Goal: Find specific page/section: Find specific page/section

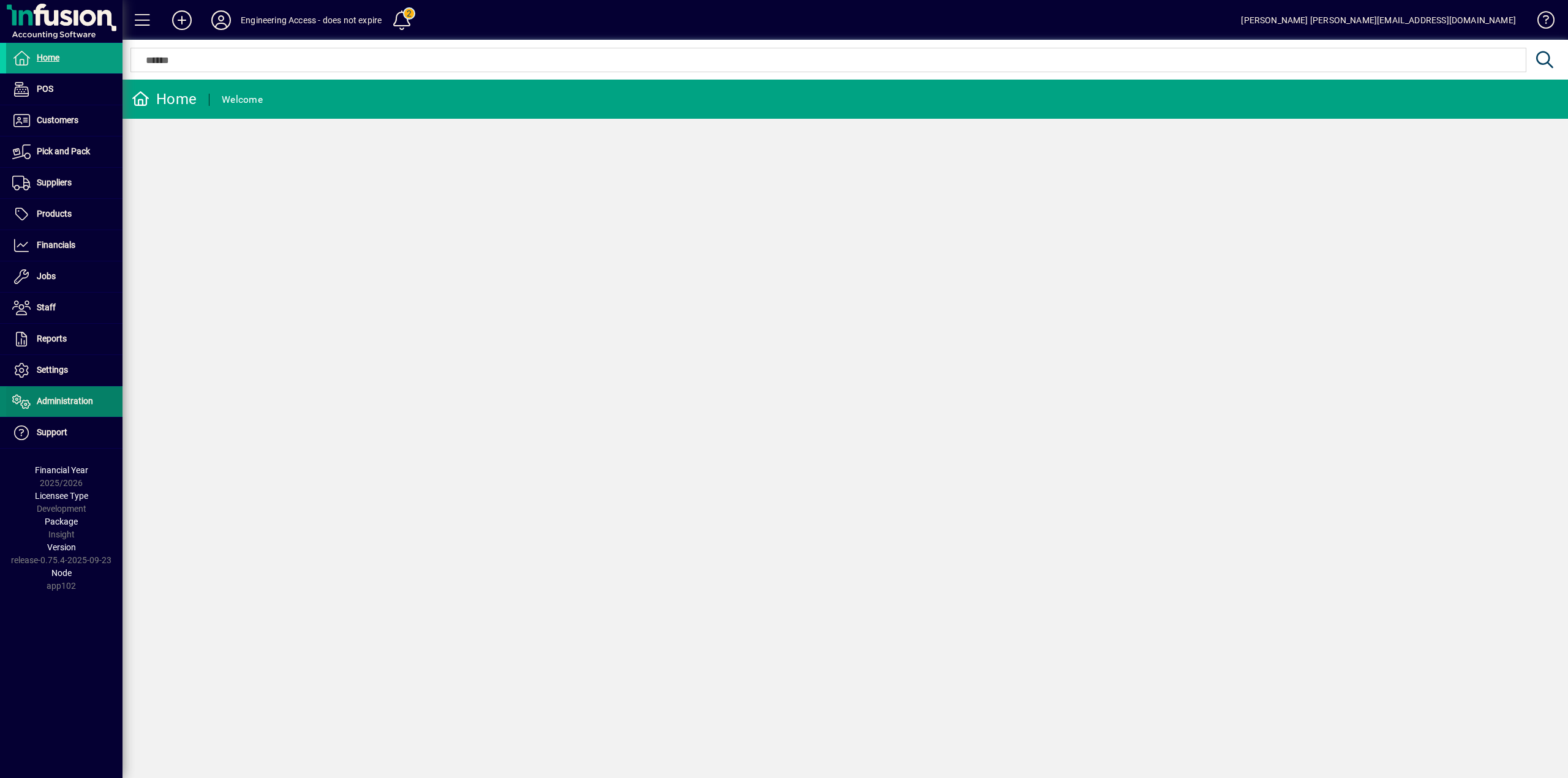
click at [62, 399] on span "Administration" at bounding box center [65, 401] width 56 height 10
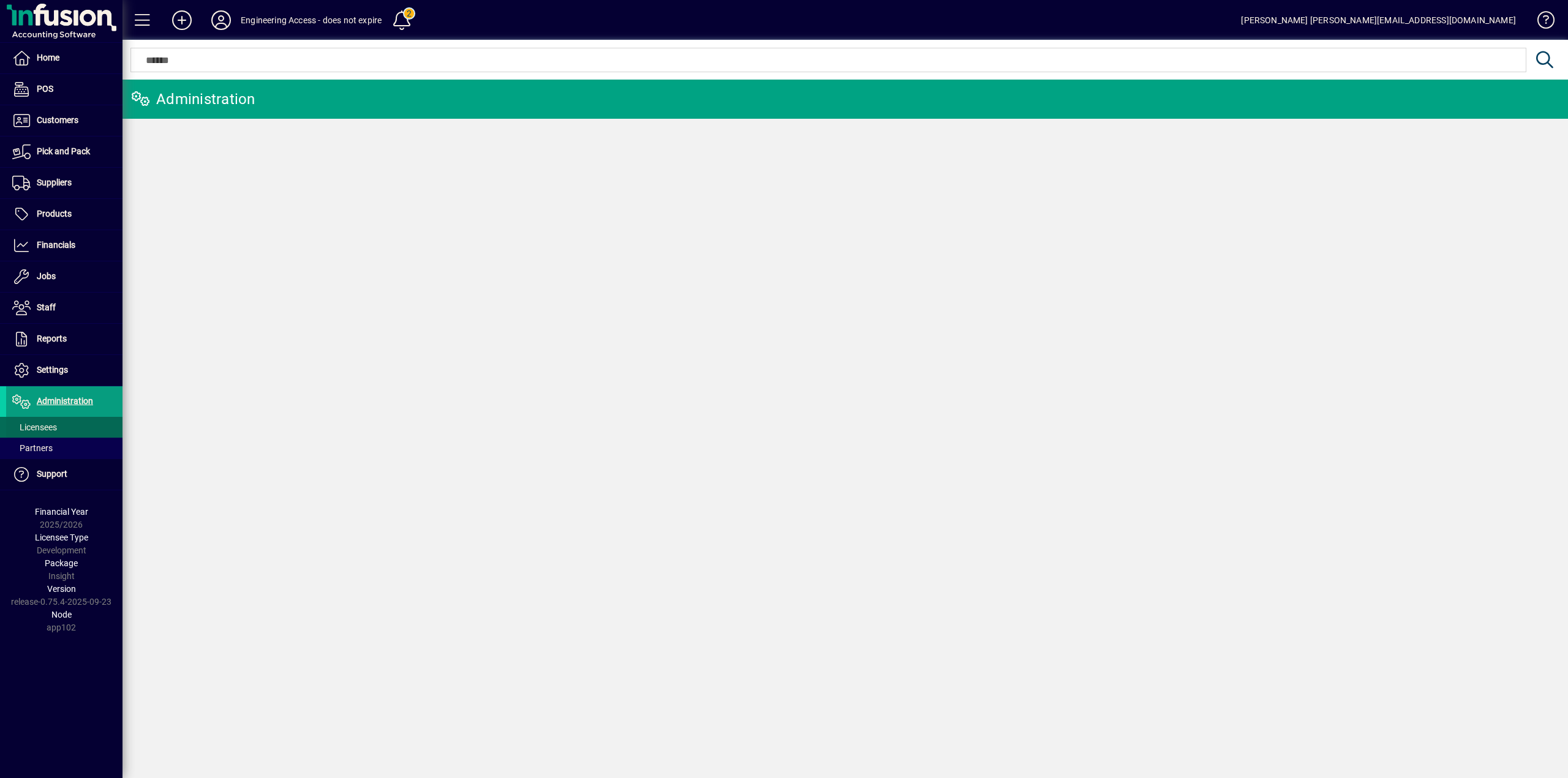
click at [50, 425] on span "Licensees" at bounding box center [35, 427] width 45 height 10
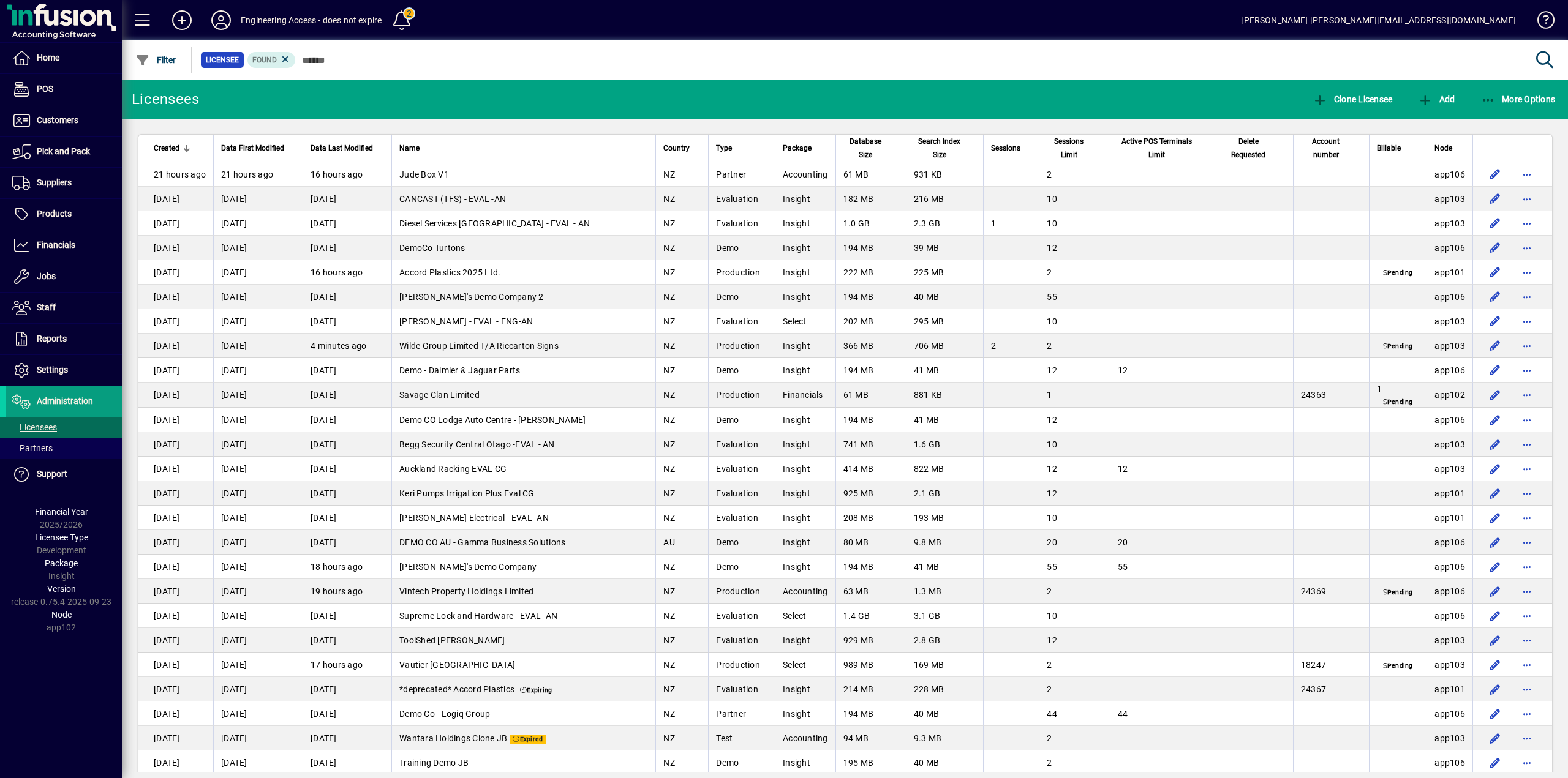
click at [1010, 149] on span "Sessions" at bounding box center [1005, 148] width 29 height 13
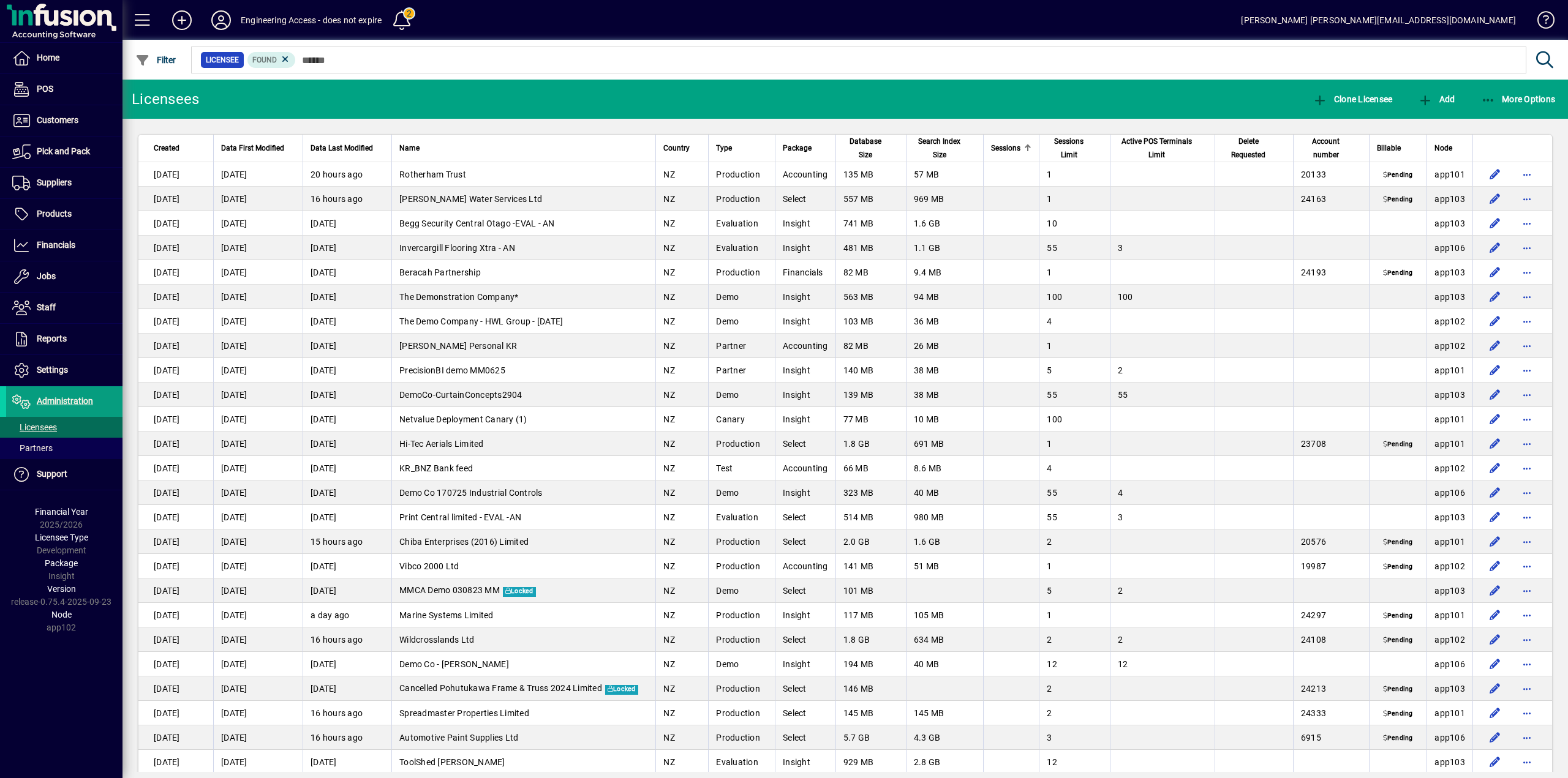
click at [1010, 149] on span "Sessions" at bounding box center [1005, 148] width 29 height 13
